Goal: Transaction & Acquisition: Subscribe to service/newsletter

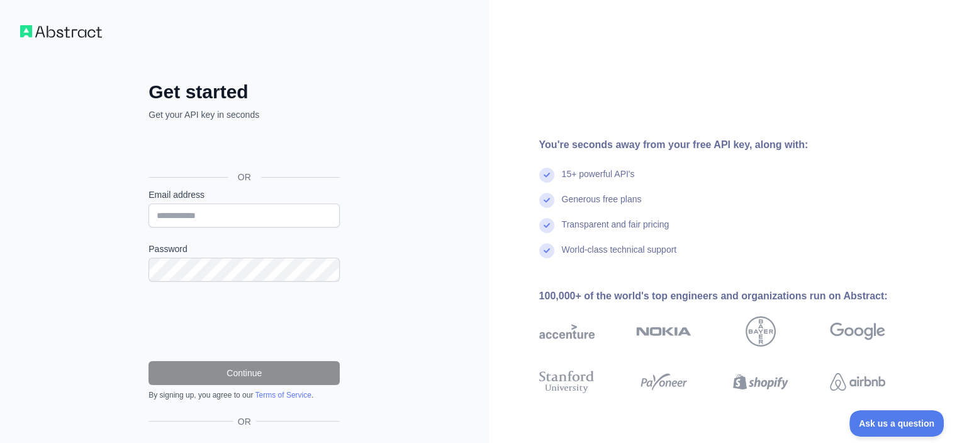
scroll to position [72, 0]
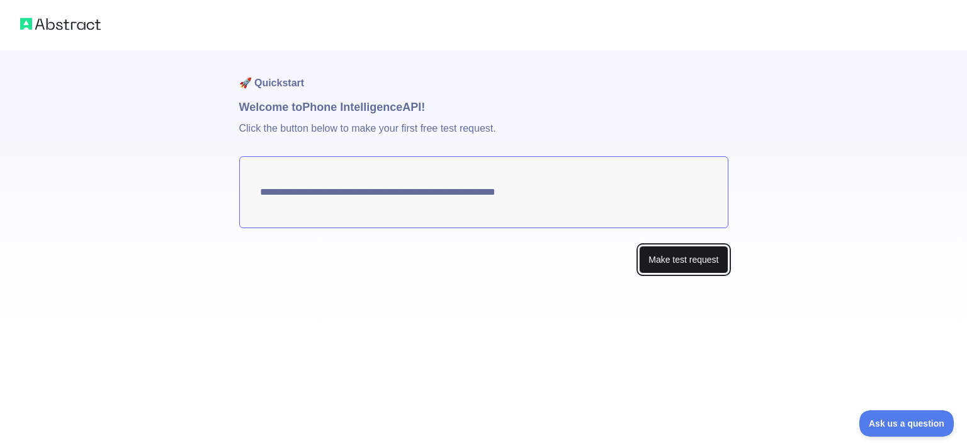
click at [693, 252] on button "Make test request" at bounding box center [683, 259] width 89 height 28
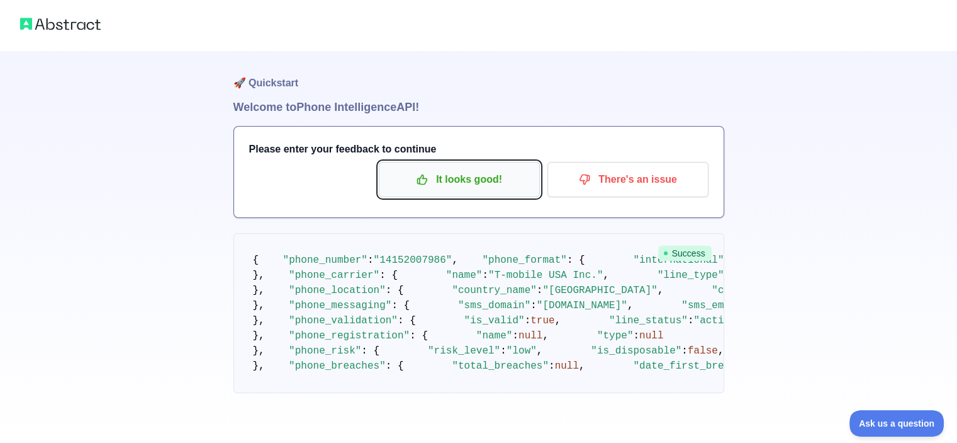
click at [473, 176] on p "It looks good!" at bounding box center [459, 179] width 142 height 21
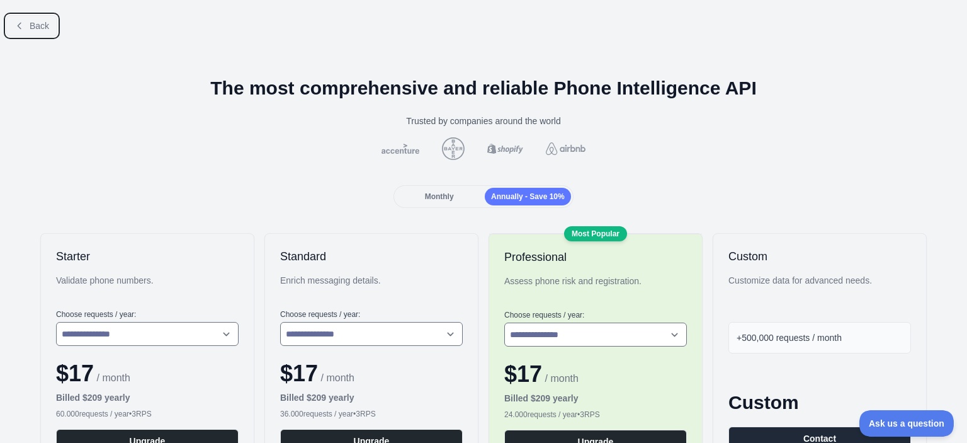
click at [22, 26] on icon at bounding box center [19, 26] width 10 height 10
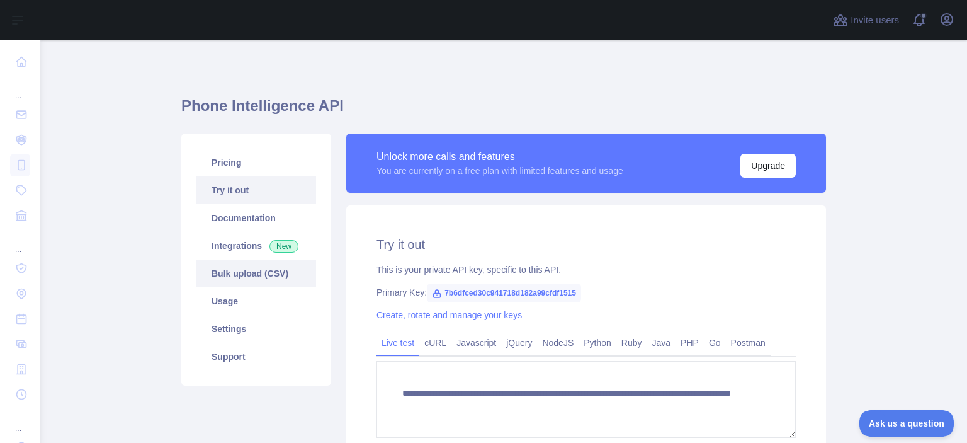
click at [276, 274] on link "Bulk upload (CSV)" at bounding box center [256, 273] width 120 height 28
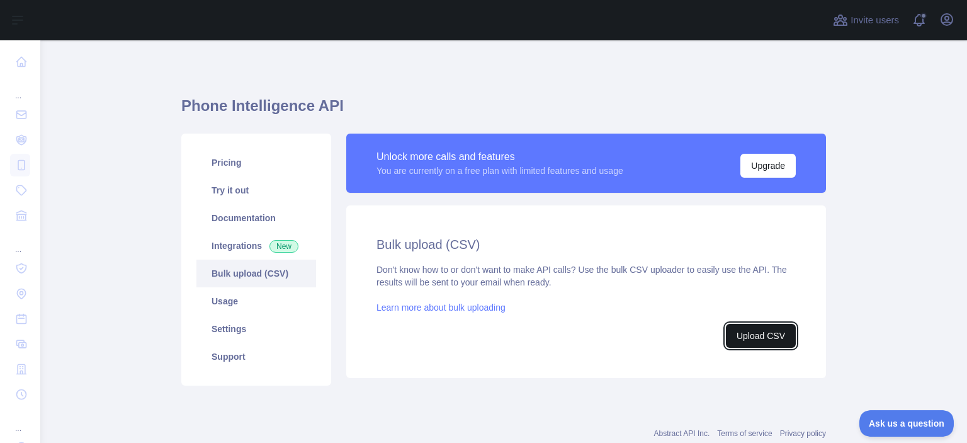
click at [747, 337] on button "Upload CSV" at bounding box center [761, 336] width 70 height 24
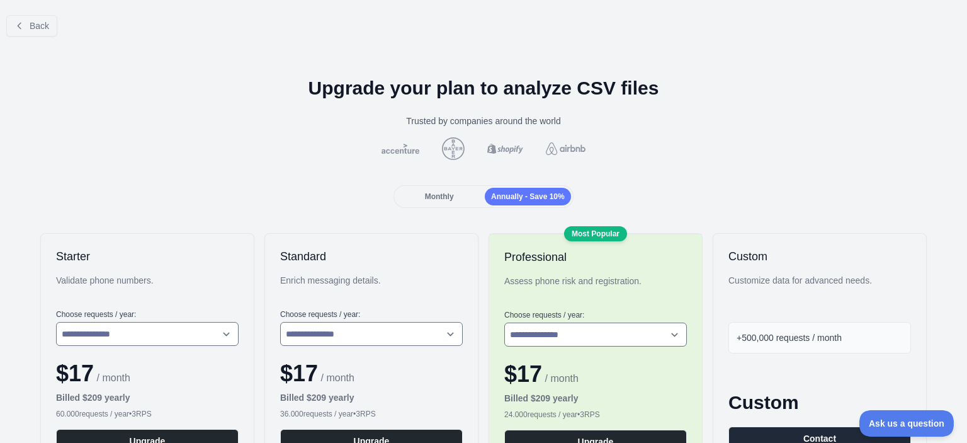
click at [451, 198] on div "Monthly" at bounding box center [439, 197] width 86 height 18
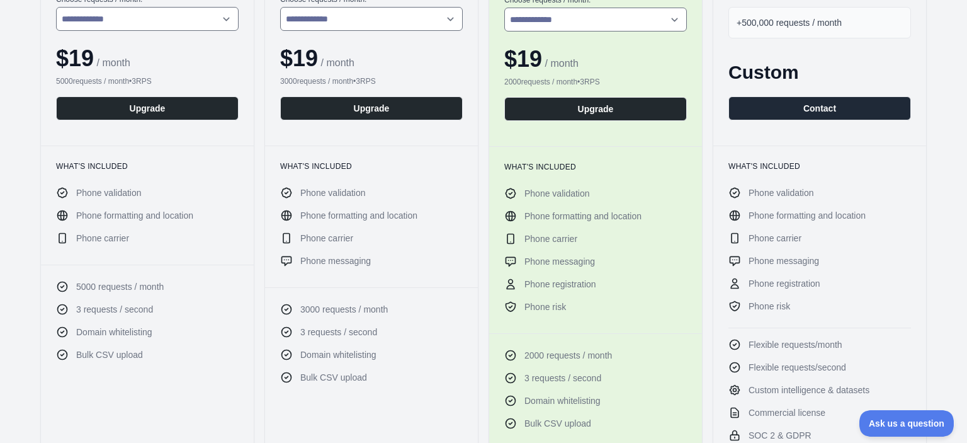
scroll to position [189, 0]
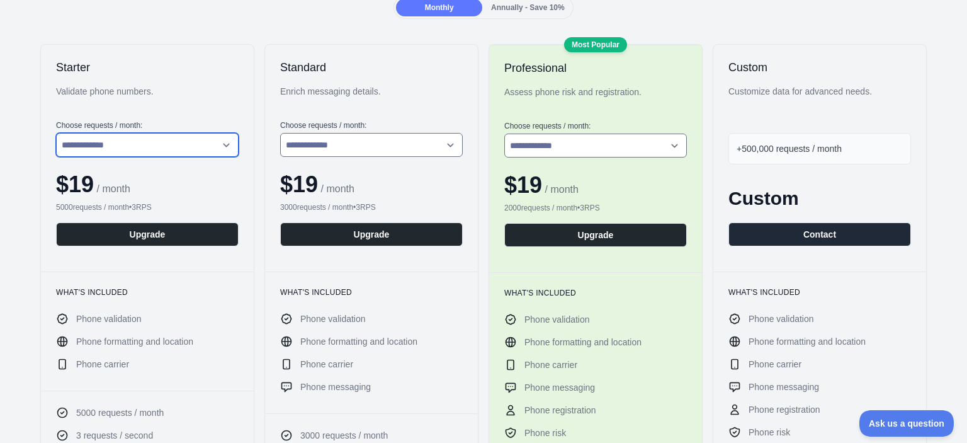
click at [176, 147] on select "**********" at bounding box center [147, 145] width 183 height 24
select select "*"
click at [56, 133] on select "**********" at bounding box center [147, 145] width 183 height 24
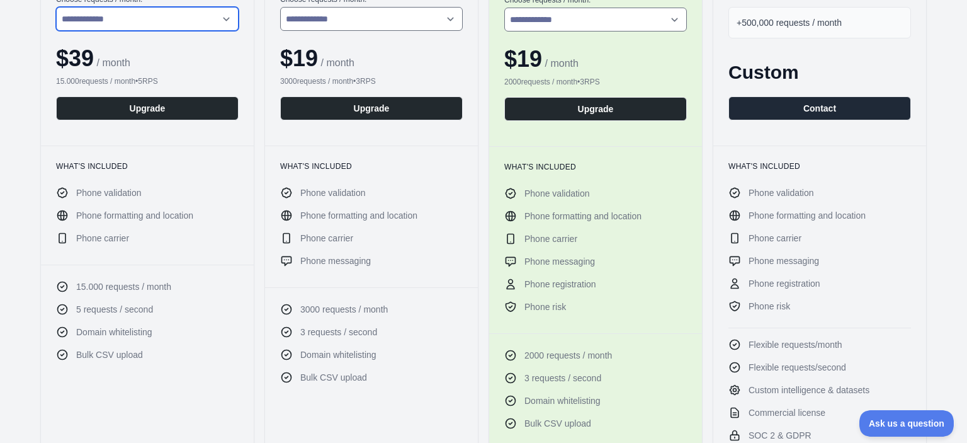
scroll to position [0, 0]
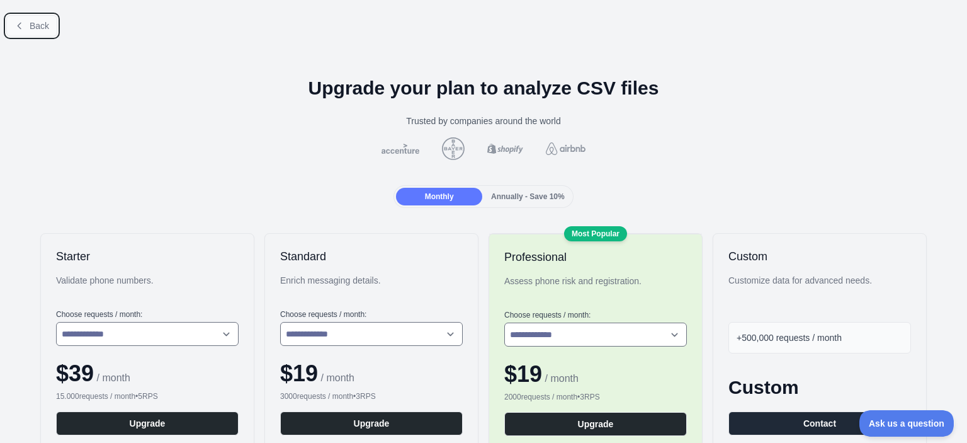
click at [41, 26] on span "Back" at bounding box center [40, 26] width 20 height 10
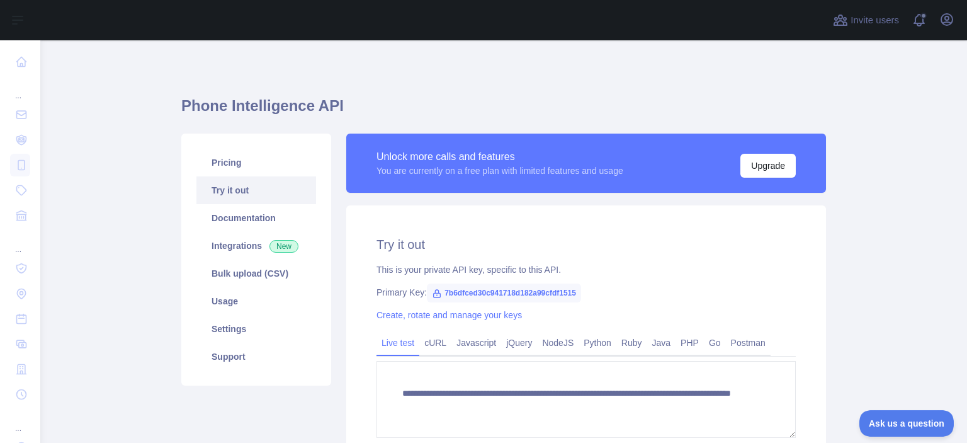
click at [246, 193] on link "Try it out" at bounding box center [256, 190] width 120 height 28
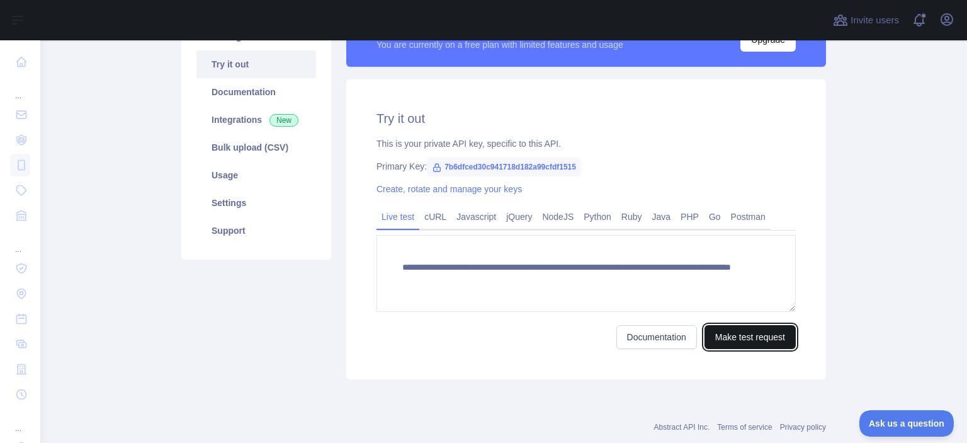
click at [748, 334] on button "Make test request" at bounding box center [749, 337] width 91 height 24
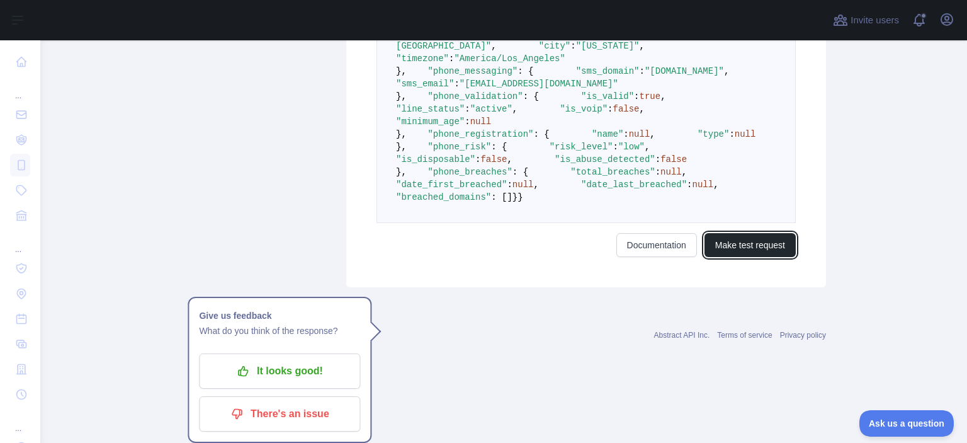
scroll to position [776, 0]
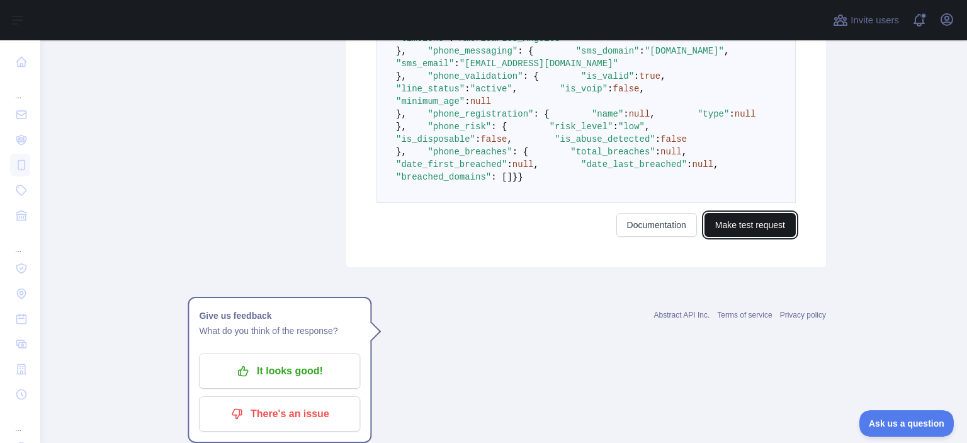
click at [747, 237] on button "Make test request" at bounding box center [749, 225] width 91 height 24
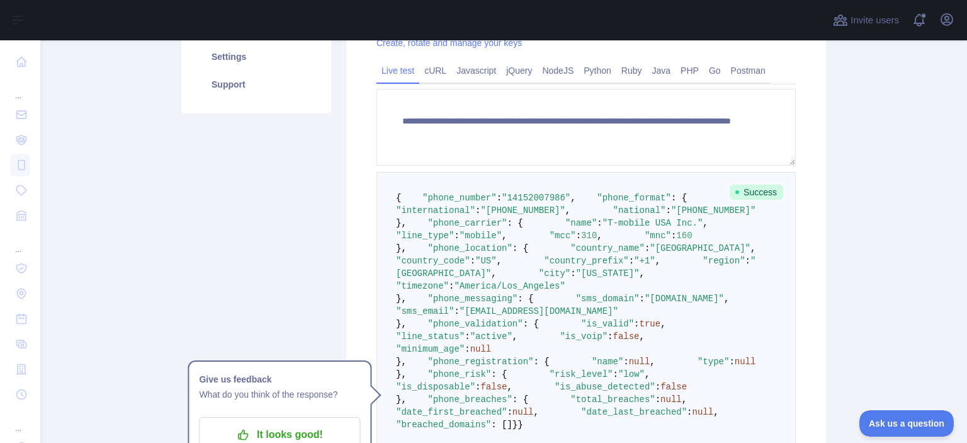
scroll to position [335, 0]
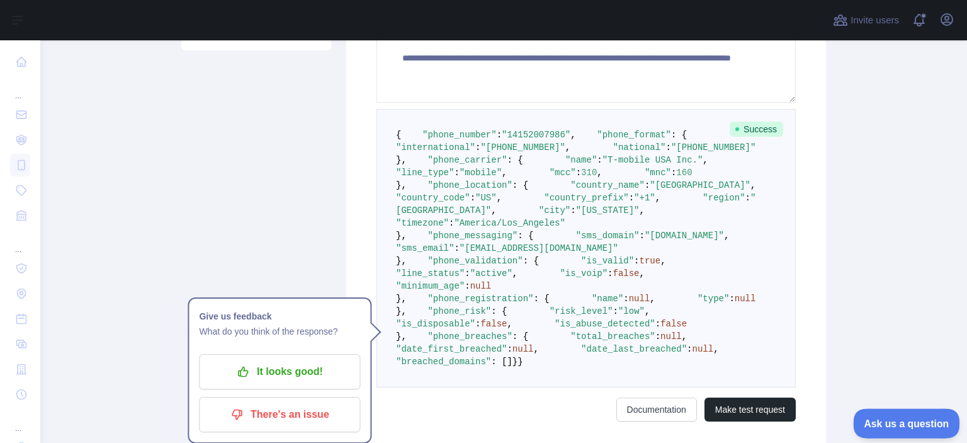
click at [917, 421] on span "Ask us a question" at bounding box center [900, 421] width 94 height 9
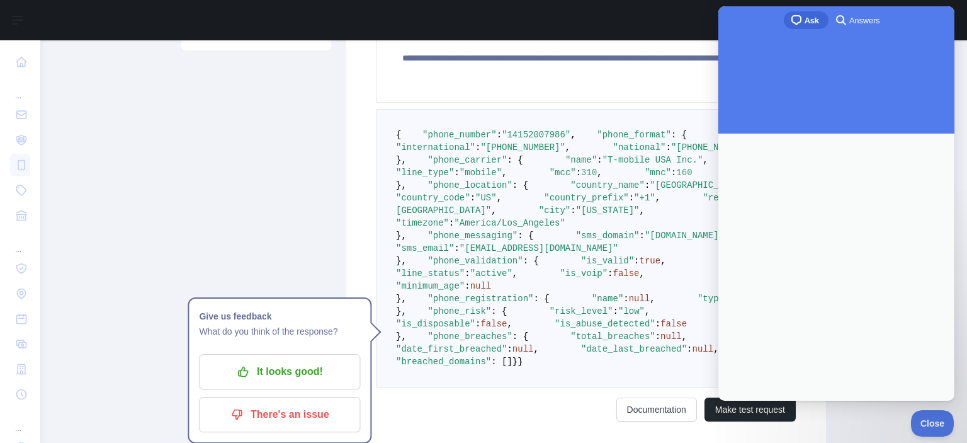
scroll to position [0, 0]
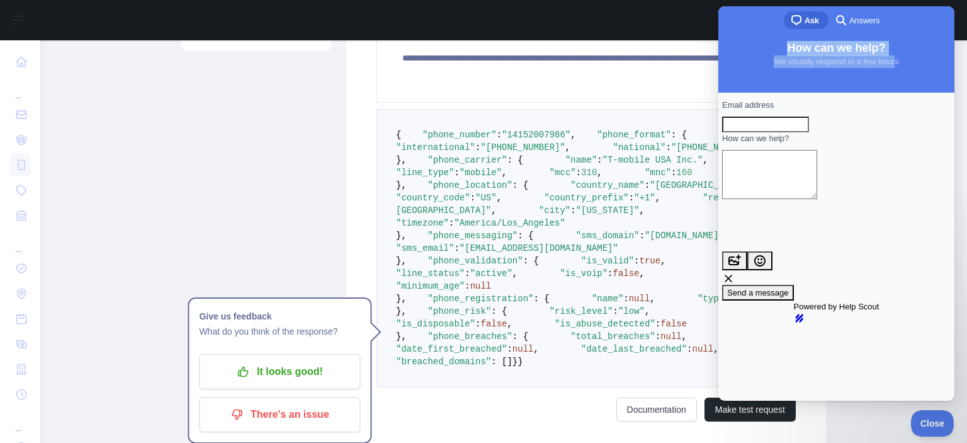
drag, startPoint x: 896, startPoint y: 72, endPoint x: 903, endPoint y: 107, distance: 35.4
click at [899, 90] on div "chat-square Ask search-medium Answers How can we help? We usually respond in a …" at bounding box center [836, 203] width 236 height 394
drag, startPoint x: 939, startPoint y: 417, endPoint x: 988, endPoint y: 417, distance: 49.1
click at [939, 417] on span "Close" at bounding box center [929, 421] width 43 height 9
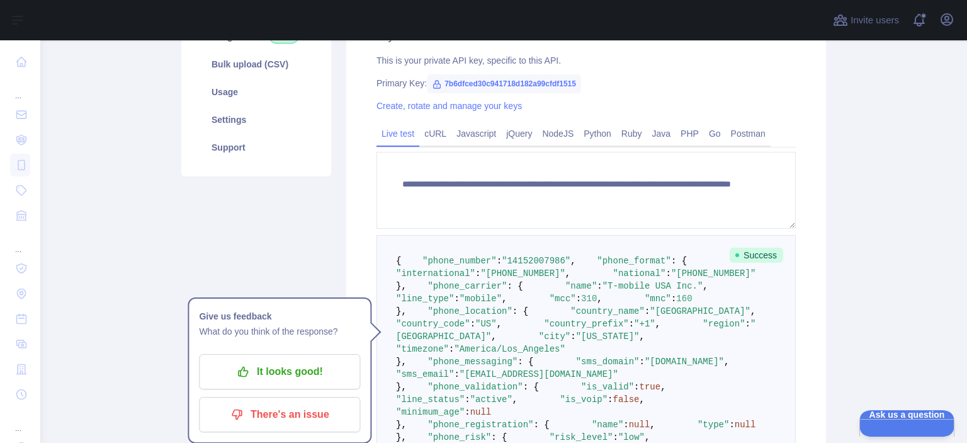
scroll to position [83, 0]
